Goal: Manage account settings

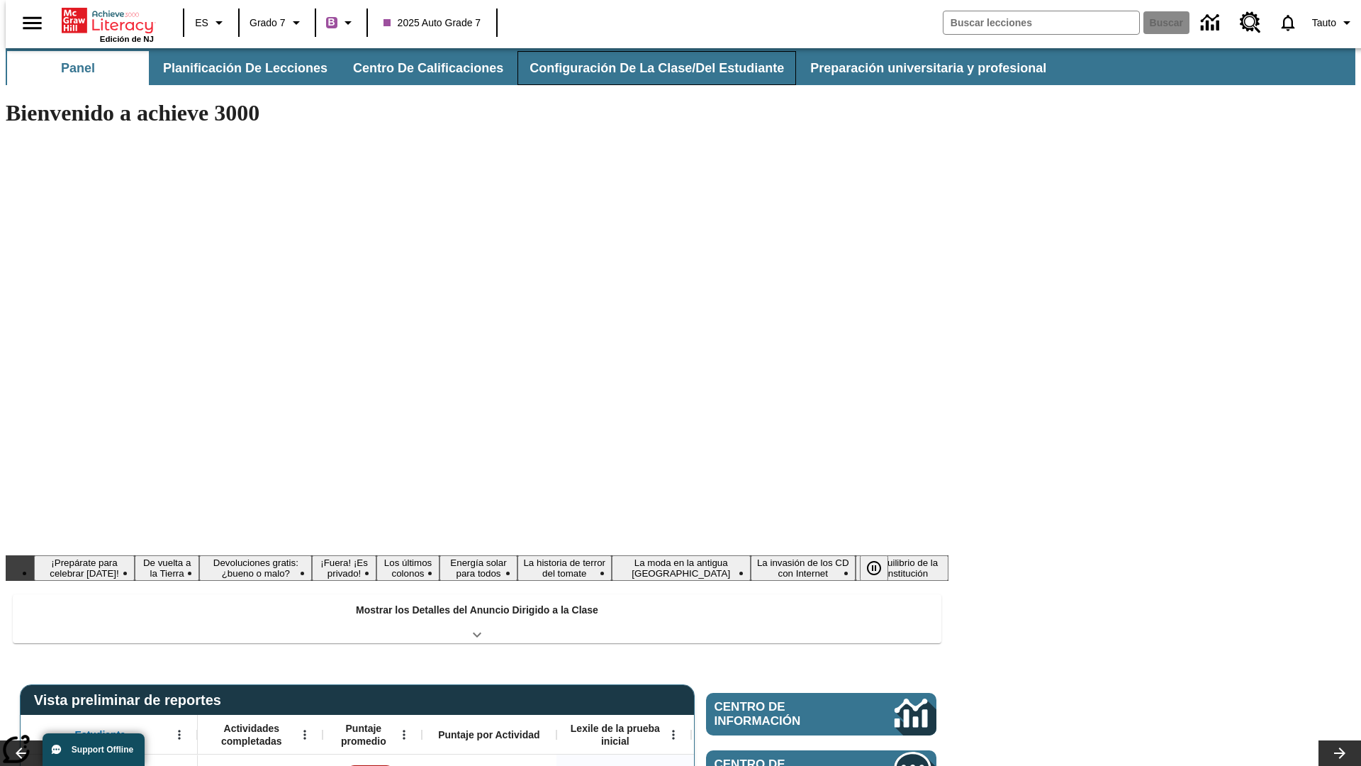
click at [642, 68] on button "Configuración de la clase/del estudiante" at bounding box center [657, 68] width 279 height 34
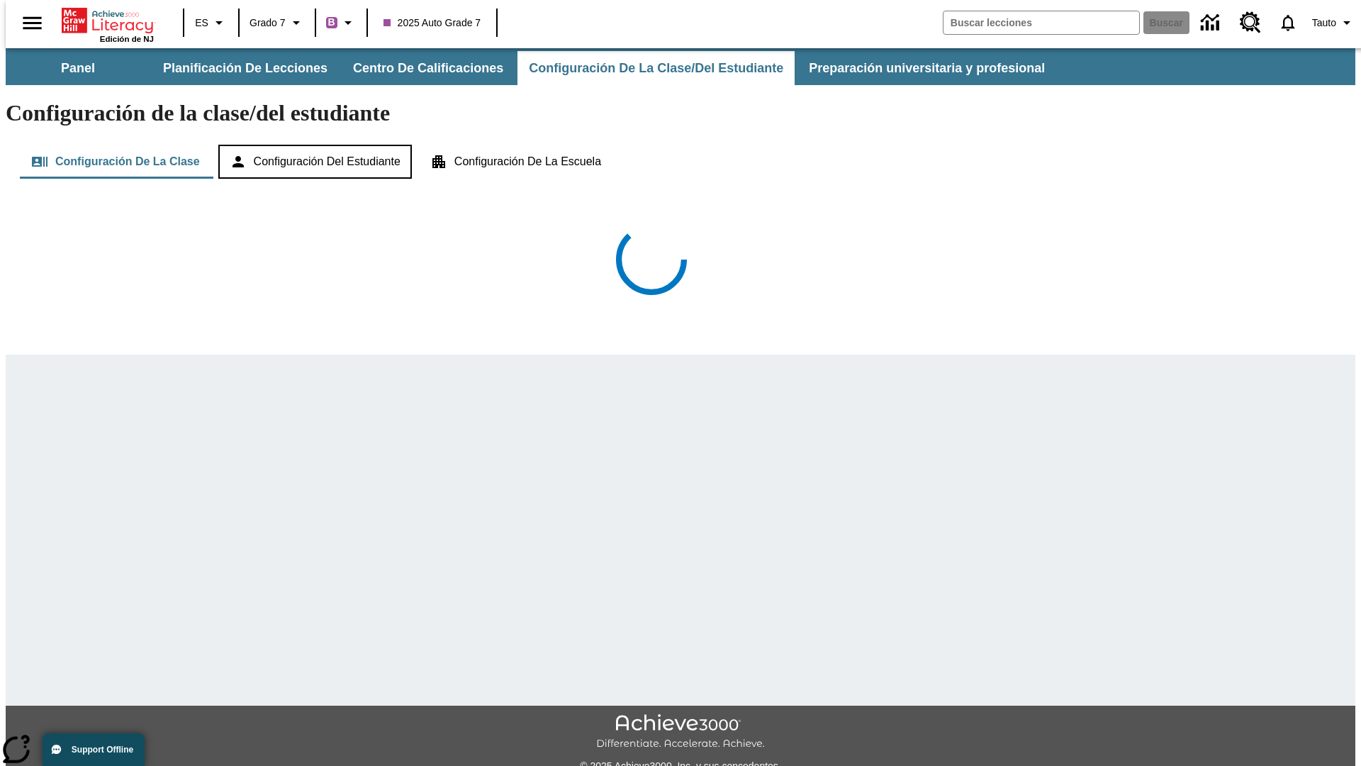
click at [316, 145] on button "Configuración del estudiante" at bounding box center [315, 162] width 194 height 34
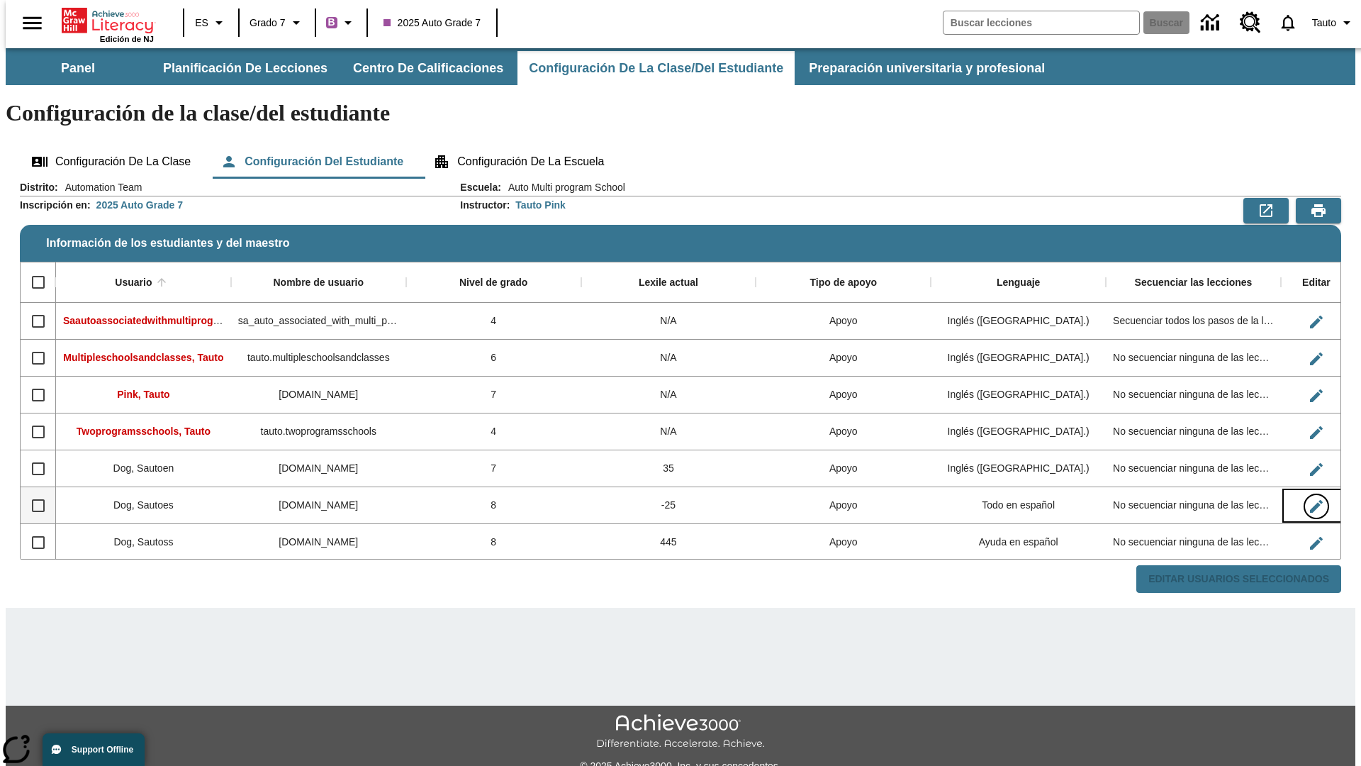
click at [1310, 500] on icon "Editar Usuario" at bounding box center [1316, 506] width 13 height 13
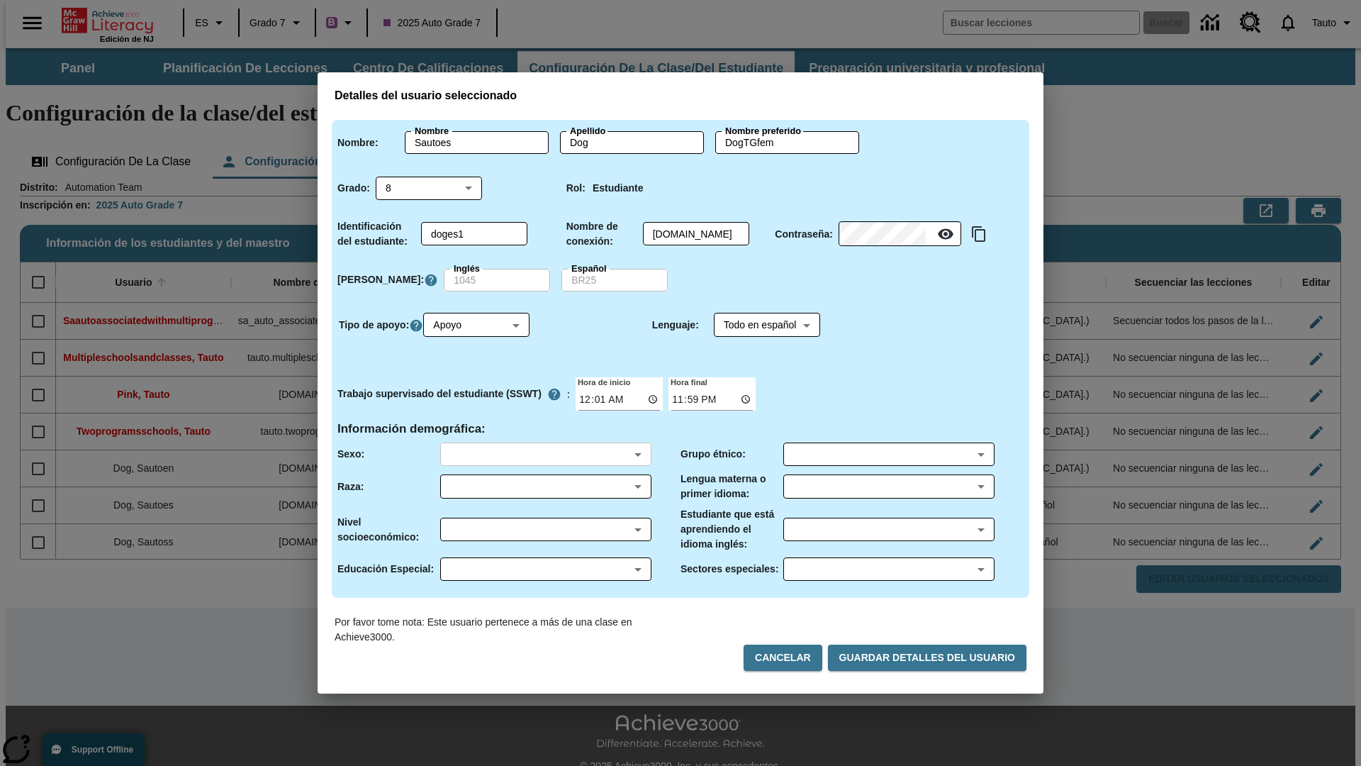
click at [545, 454] on body "Saltar al contenido principal Edición de NJ ES Grado 7 B 2025 Auto Grade 7 Busc…" at bounding box center [681, 422] width 1350 height 749
click at [545, 486] on body "Saltar al contenido principal Edición de NJ ES Grado 7 B 2025 Auto Grade 7 Busc…" at bounding box center [681, 422] width 1350 height 749
click at [545, 529] on body "Saltar al contenido principal Edición de NJ ES Grado 7 B 2025 Auto Grade 7 Busc…" at bounding box center [681, 422] width 1350 height 749
click at [545, 569] on body "Saltar al contenido principal Edición de NJ ES Grado 7 B 2025 Auto Grade 7 Busc…" at bounding box center [681, 422] width 1350 height 749
click at [888, 454] on body "Saltar al contenido principal Edición de NJ ES Grado 7 B 2025 Auto Grade 7 Busc…" at bounding box center [681, 422] width 1350 height 749
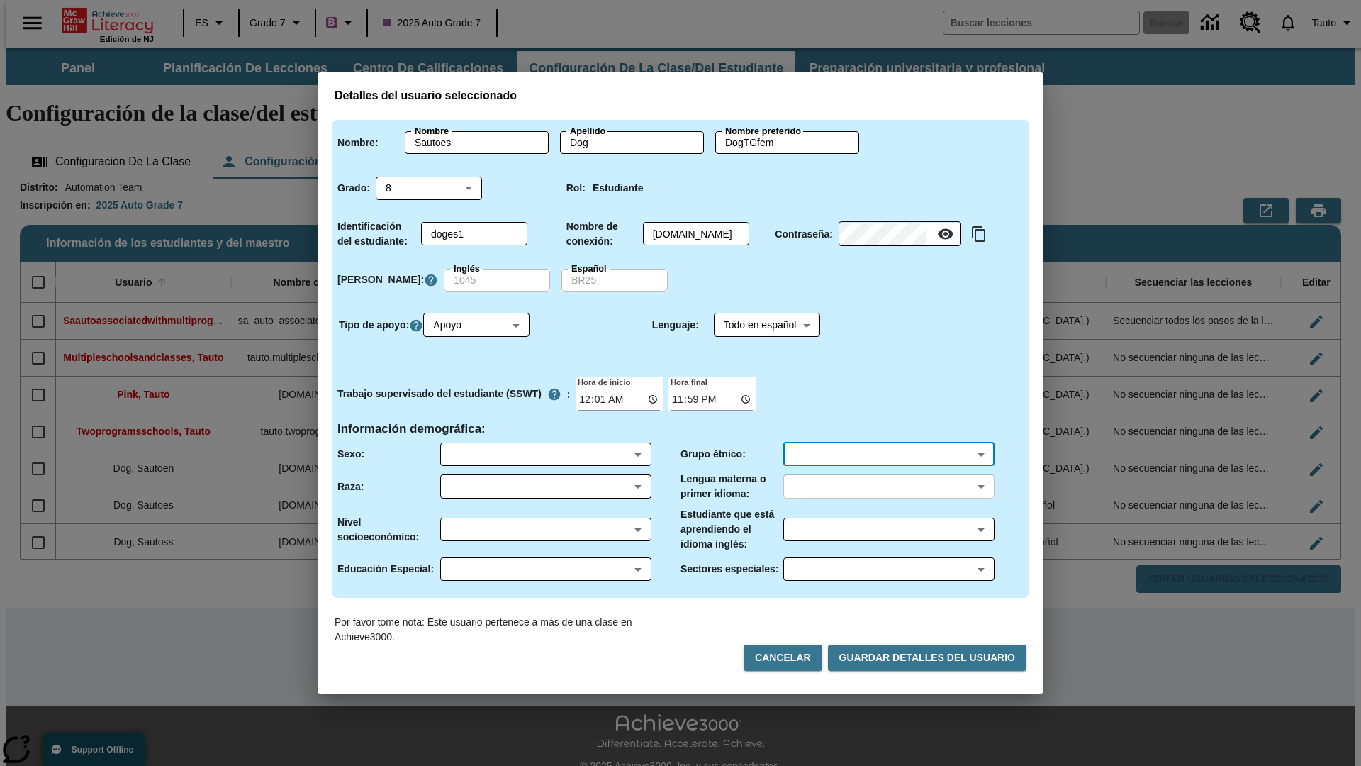
click at [888, 486] on body "Saltar al contenido principal Edición de NJ ES Grado 7 B 2025 Auto Grade 7 Busc…" at bounding box center [681, 422] width 1350 height 749
click at [888, 529] on body "Saltar al contenido principal Edición de NJ ES Grado 7 B 2025 Auto Grade 7 Busc…" at bounding box center [681, 422] width 1350 height 749
click at [888, 569] on body "Saltar al contenido principal Edición de NJ ES Grado 7 B 2025 Auto Grade 7 Busc…" at bounding box center [681, 422] width 1350 height 749
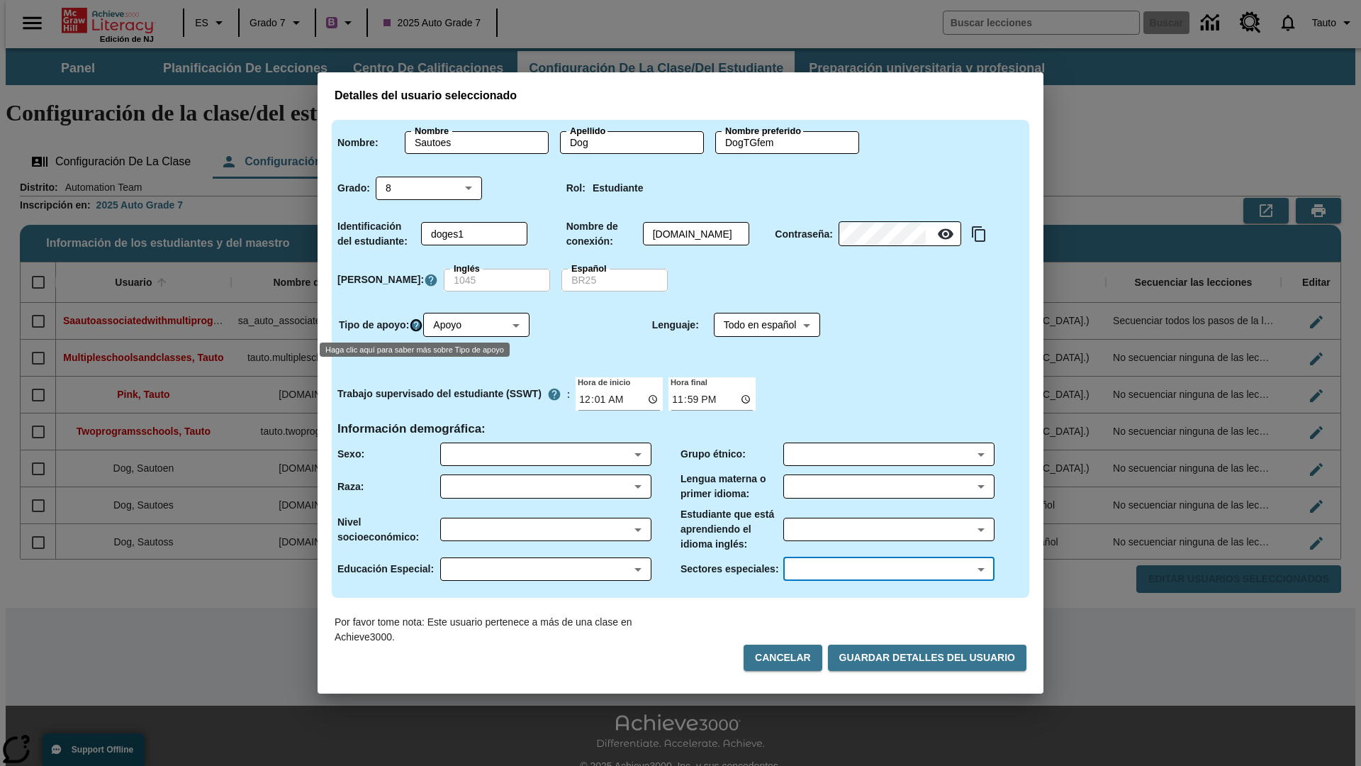
click at [418, 325] on icon "Haga clic aquí para saber más sobre Tipo de apoyo" at bounding box center [416, 325] width 14 height 14
